Goal: Understand process/instructions: Learn how to perform a task or action

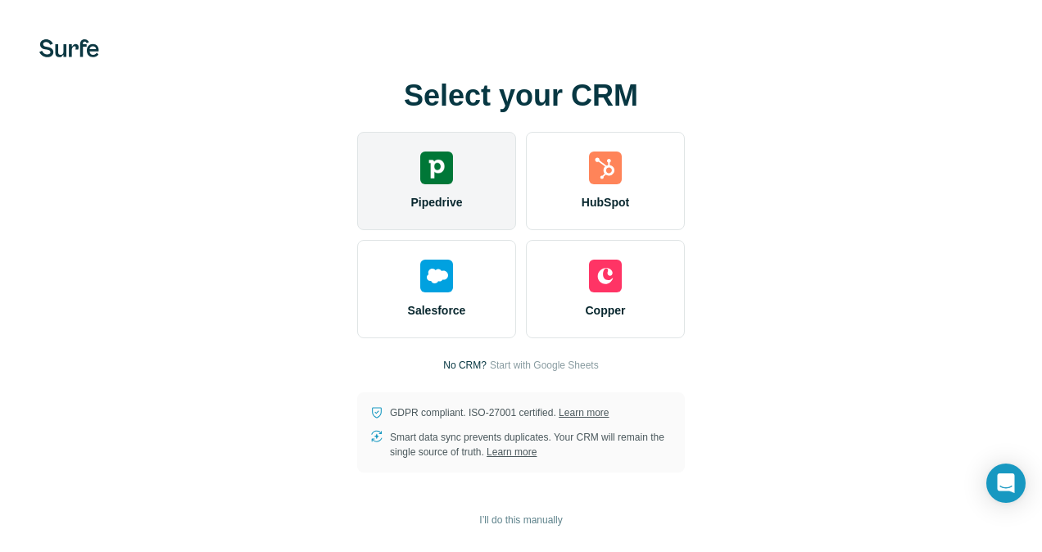
click at [477, 184] on div "Pipedrive" at bounding box center [436, 181] width 159 height 98
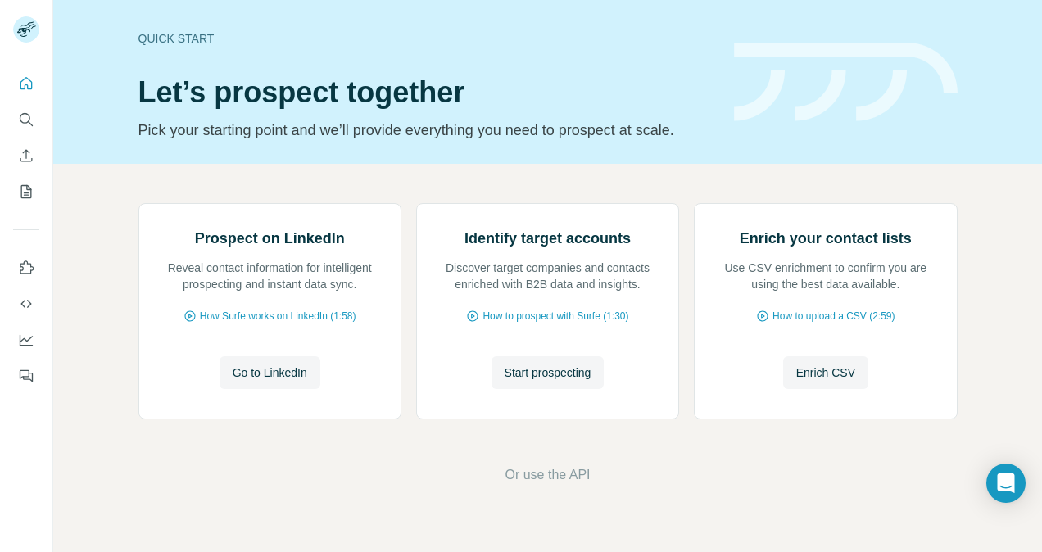
scroll to position [18, 0]
